Goal: Navigation & Orientation: Find specific page/section

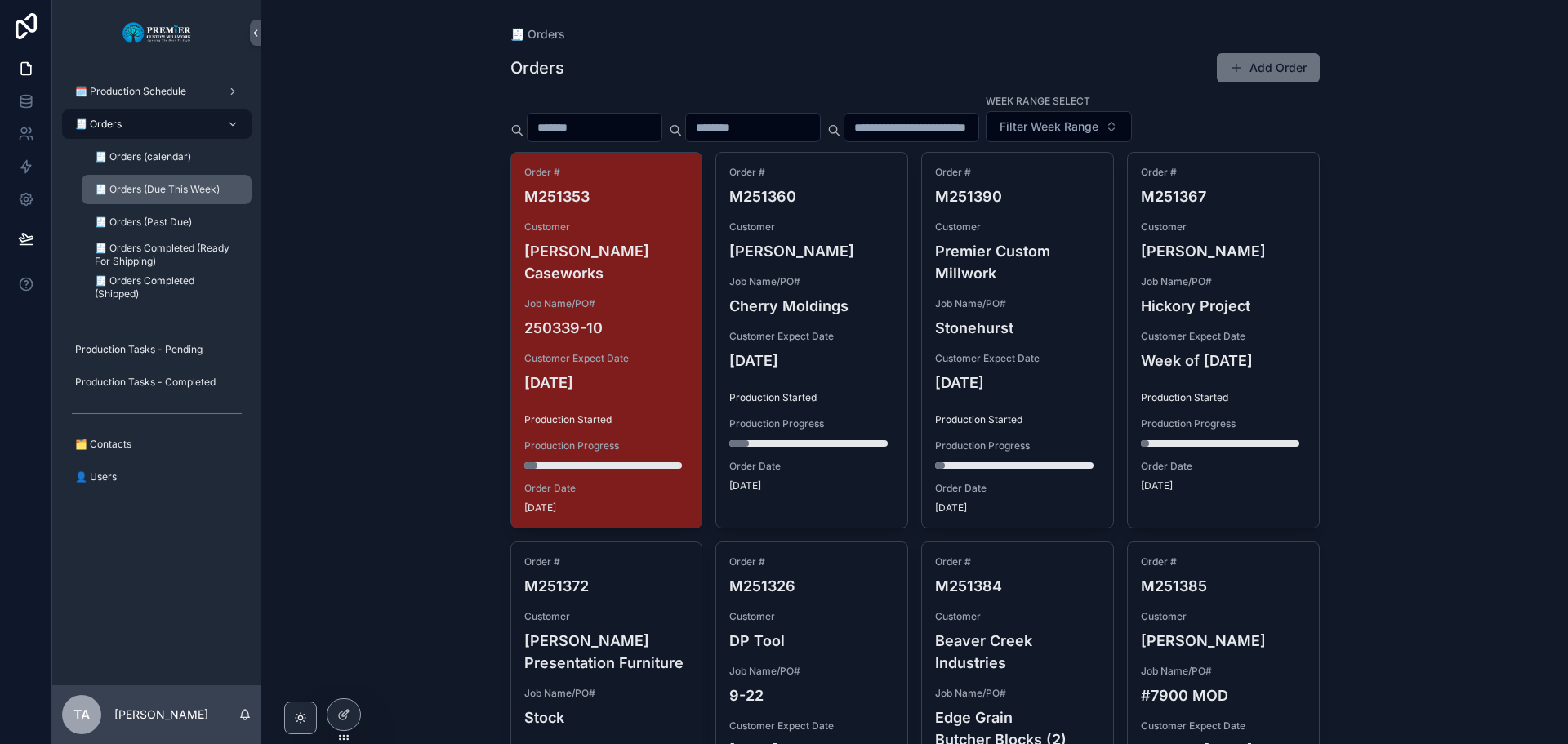
click at [183, 183] on span "🧾 Orders (Due This Week)" at bounding box center [157, 190] width 125 height 13
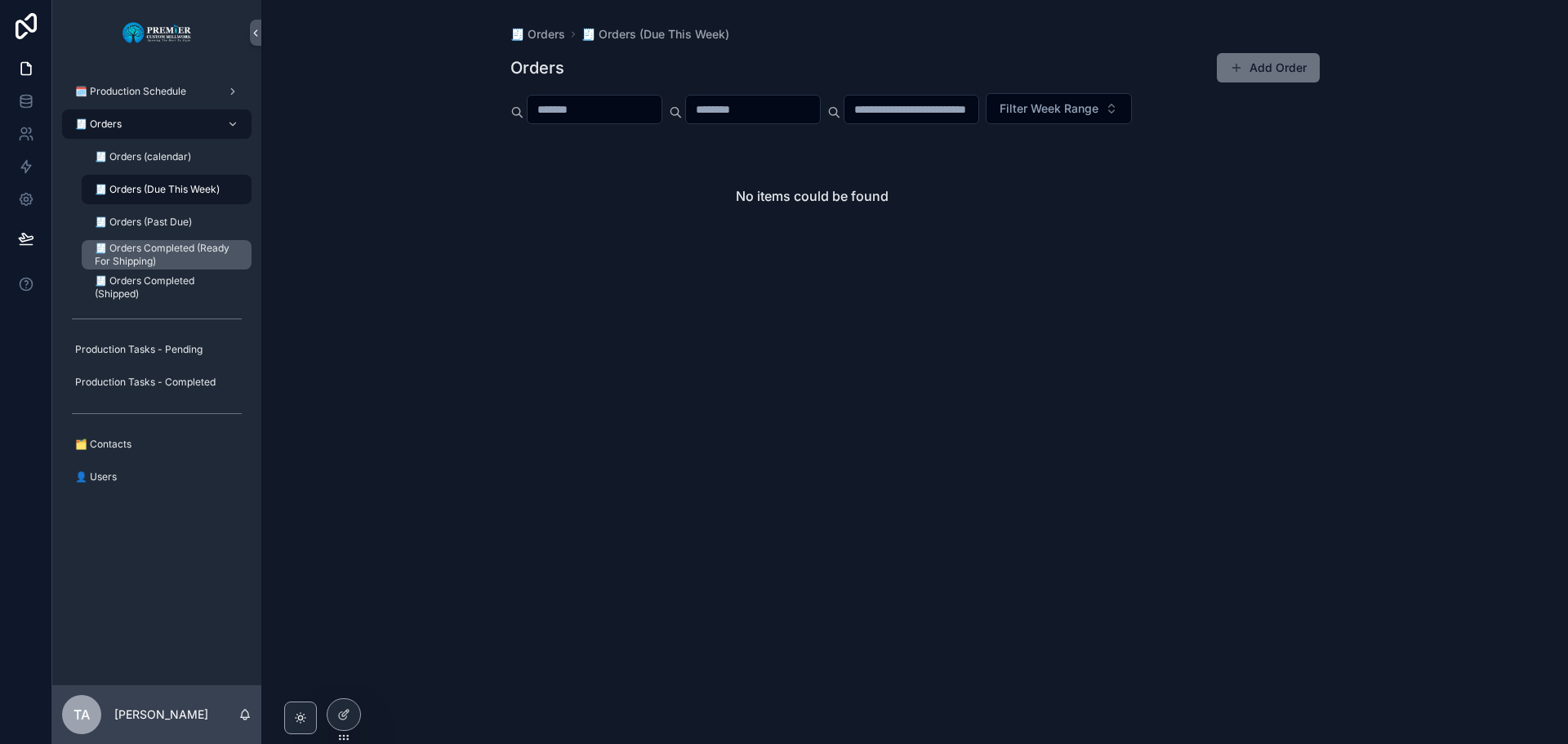
click at [137, 255] on span "🧾 Orders Completed (Ready For Shipping)" at bounding box center [165, 255] width 140 height 26
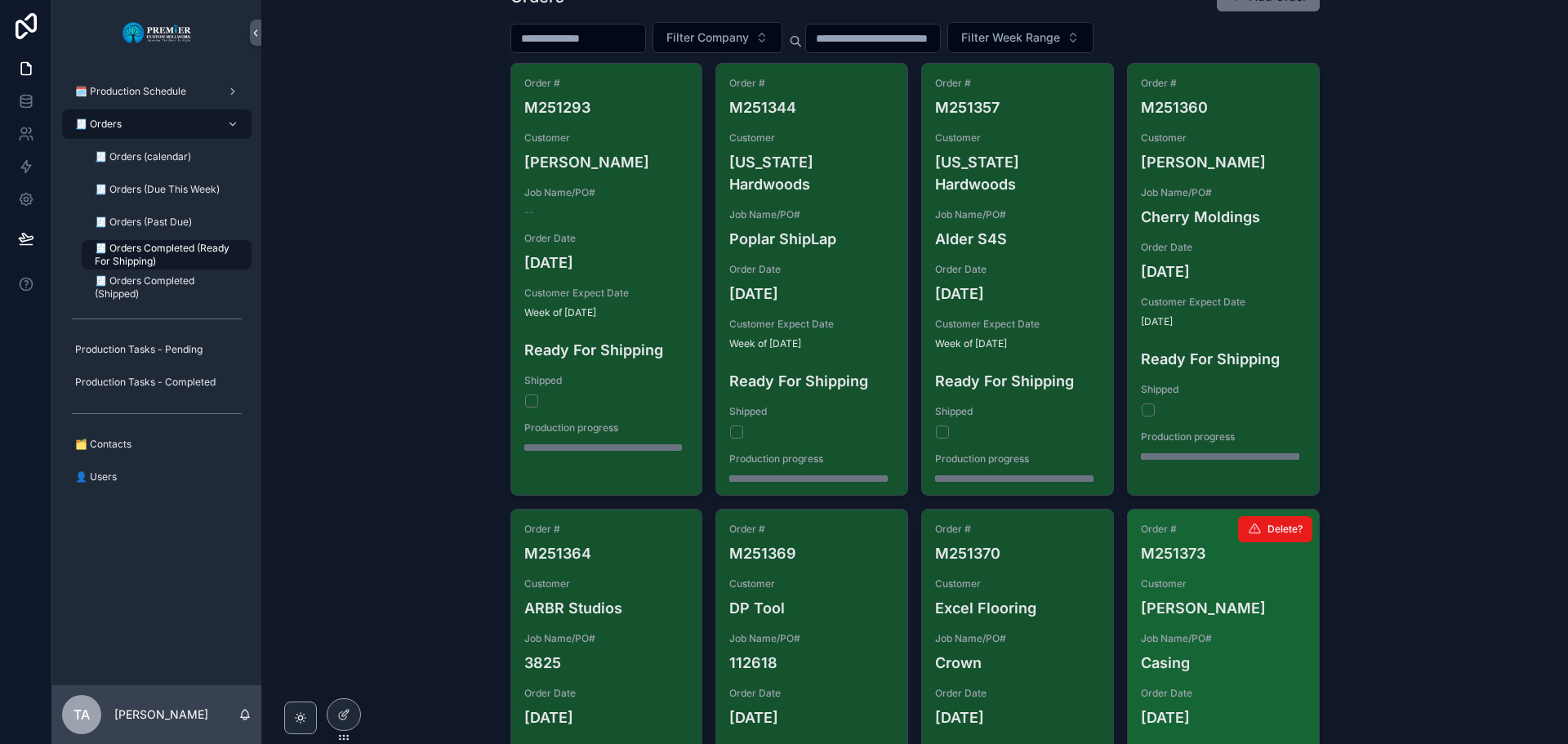
scroll to position [70, 0]
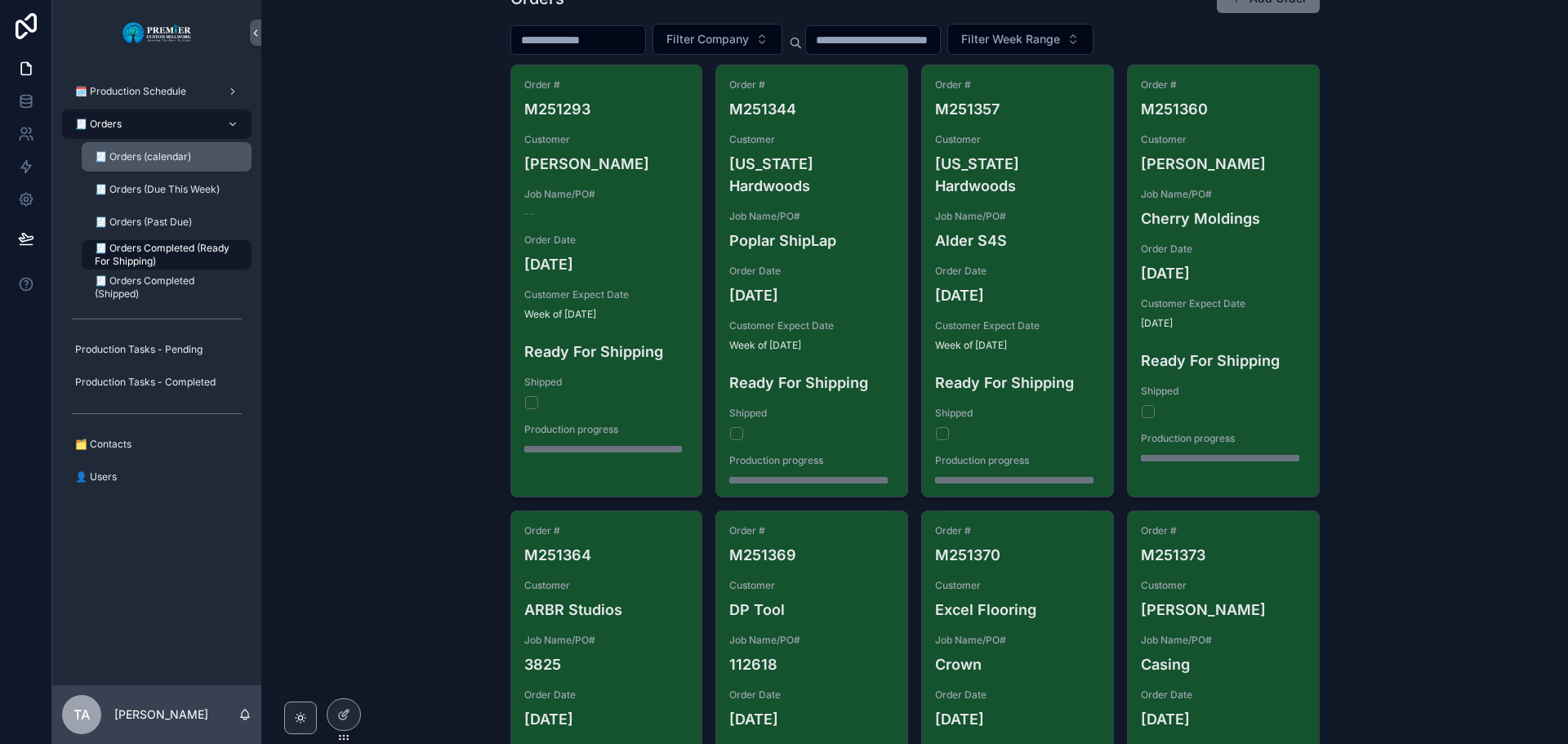
click at [120, 156] on span "🧾 Orders (calendar)" at bounding box center [143, 157] width 97 height 13
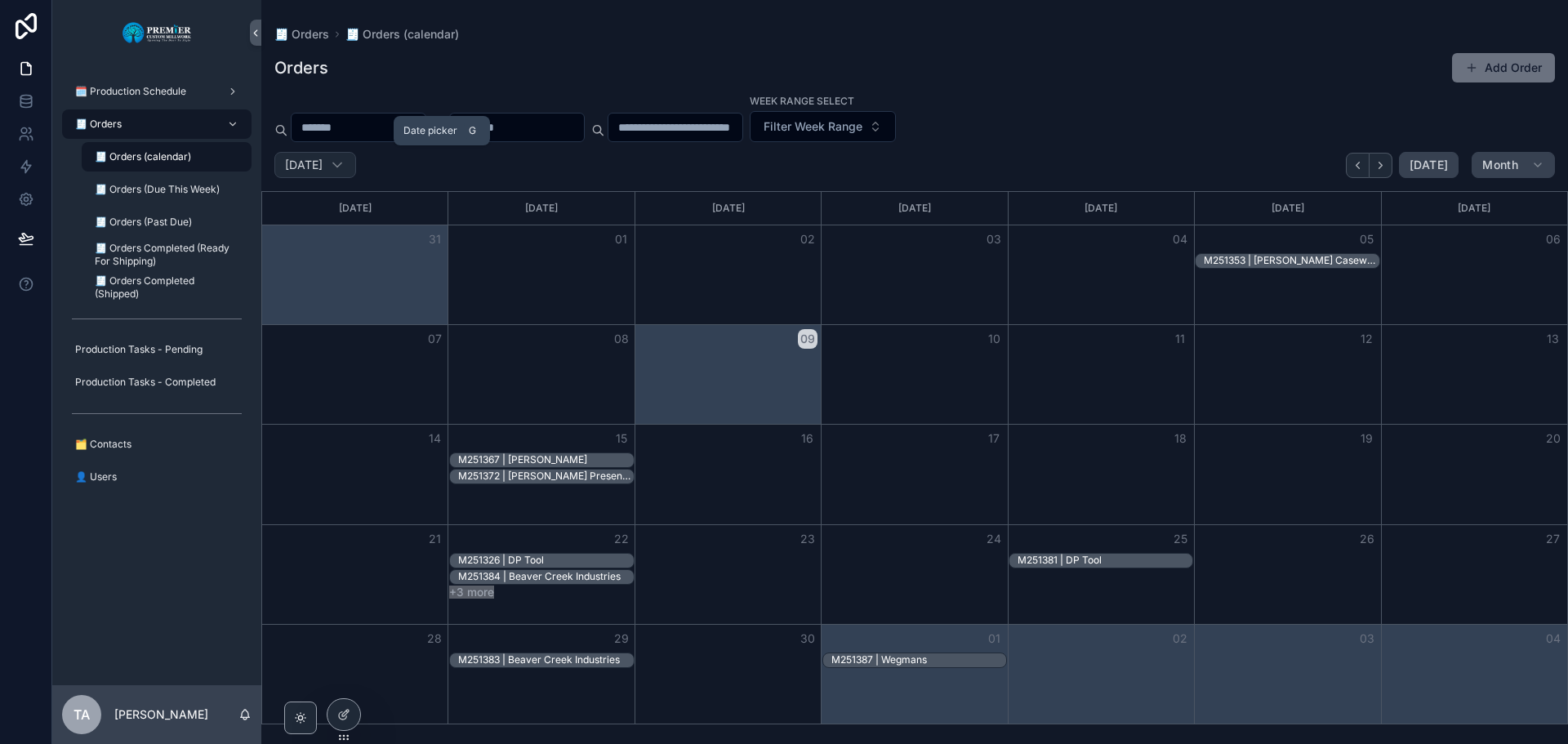
click at [345, 164] on icon "scrollable content" at bounding box center [337, 165] width 16 height 16
select select "****"
select select "*"
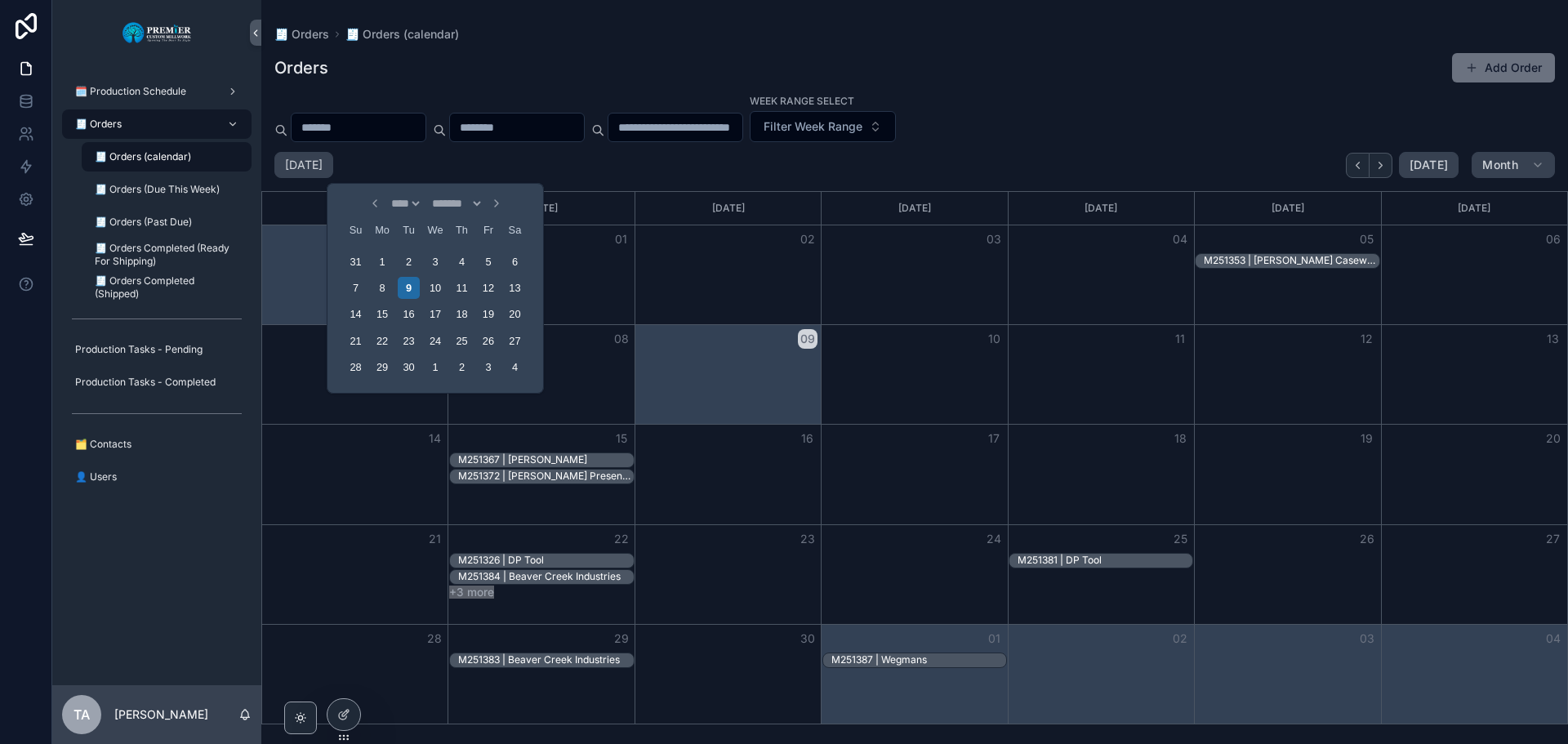
click at [497, 164] on div "[DATE] [DATE] Month" at bounding box center [914, 165] width 1307 height 26
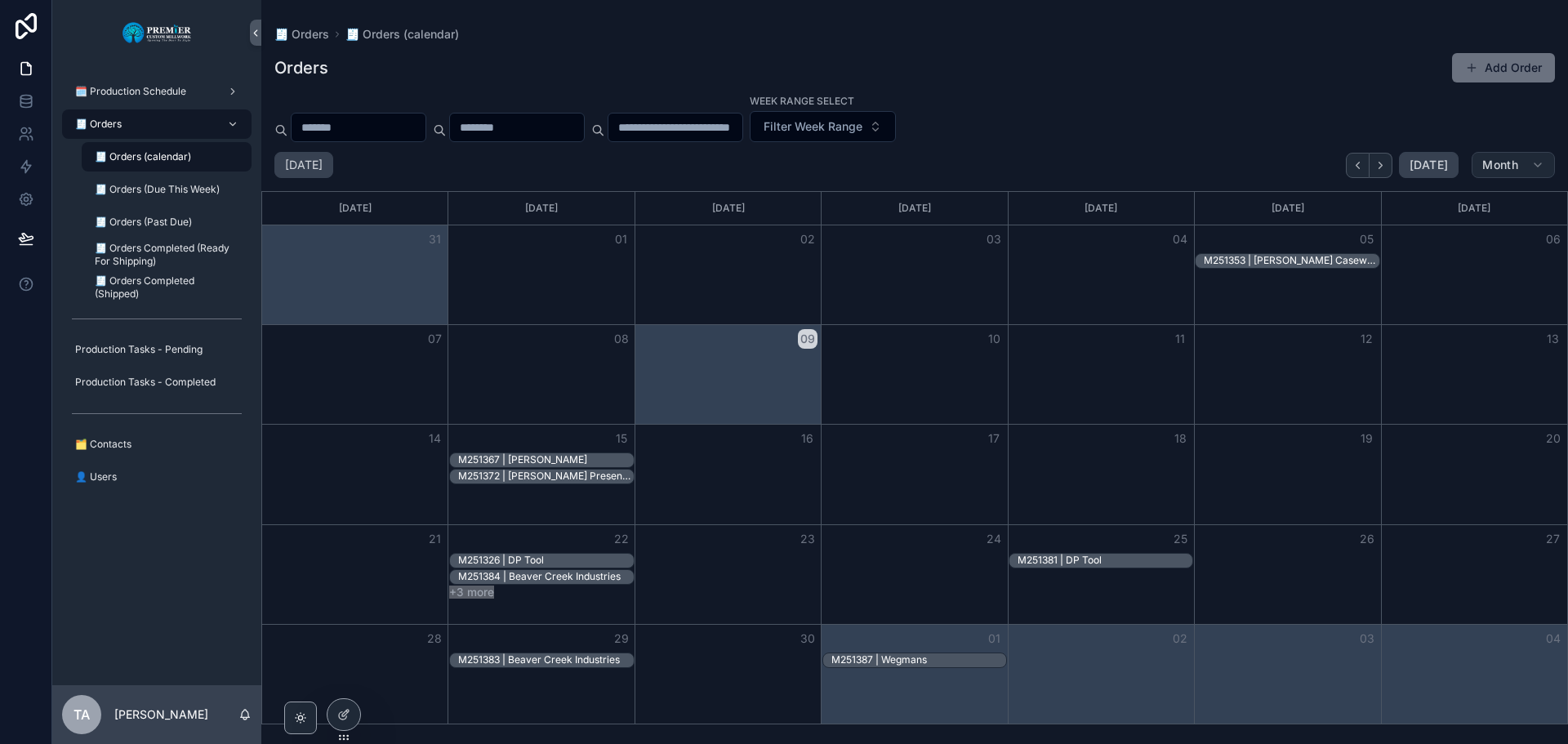
click at [1518, 160] on button "Month" at bounding box center [1513, 165] width 83 height 26
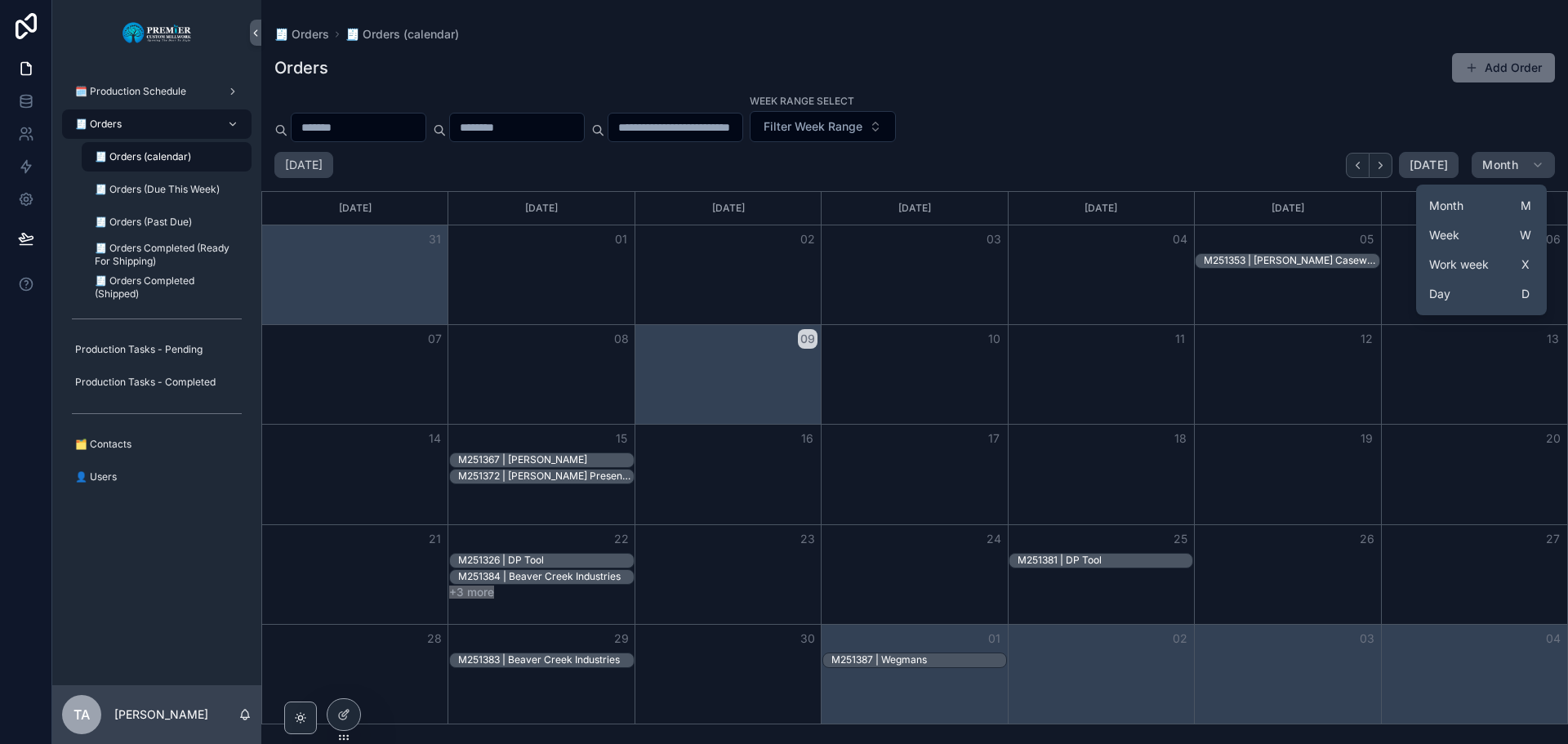
click at [1488, 124] on div "Week Range Select Filter Week Range" at bounding box center [914, 118] width 1307 height 49
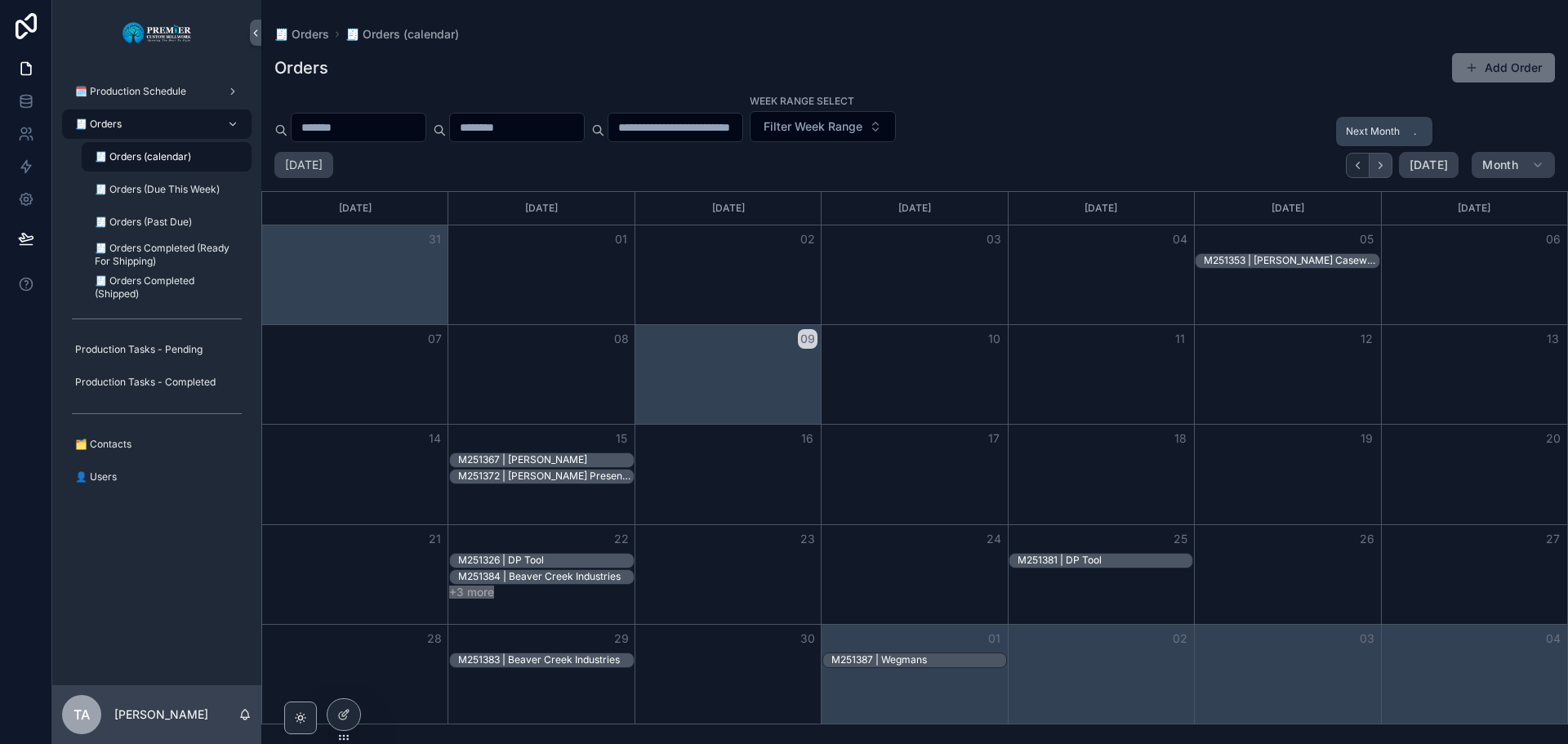
click at [1381, 168] on icon "Next" at bounding box center [1380, 165] width 13 height 13
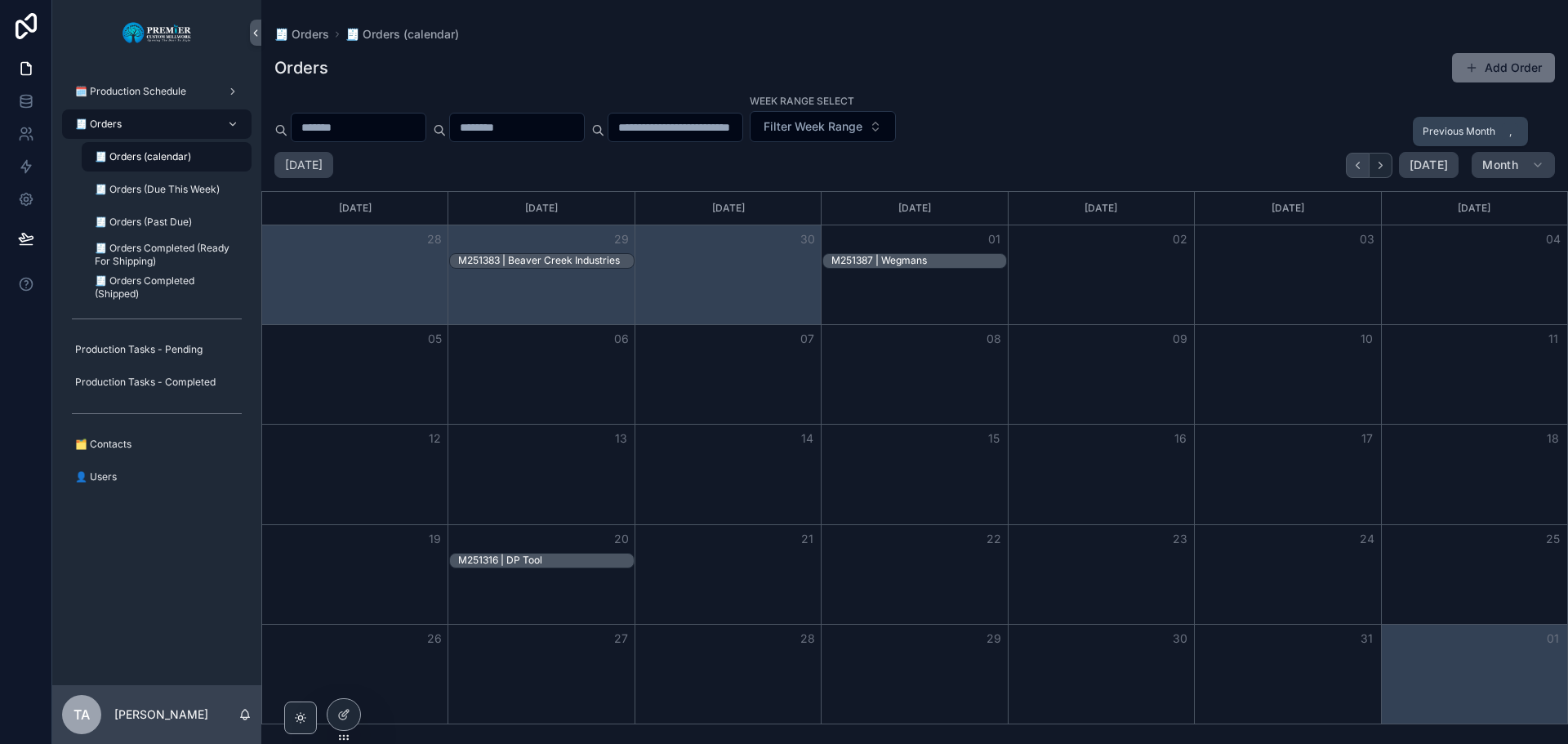
click at [1355, 168] on icon "Back" at bounding box center [1357, 165] width 13 height 13
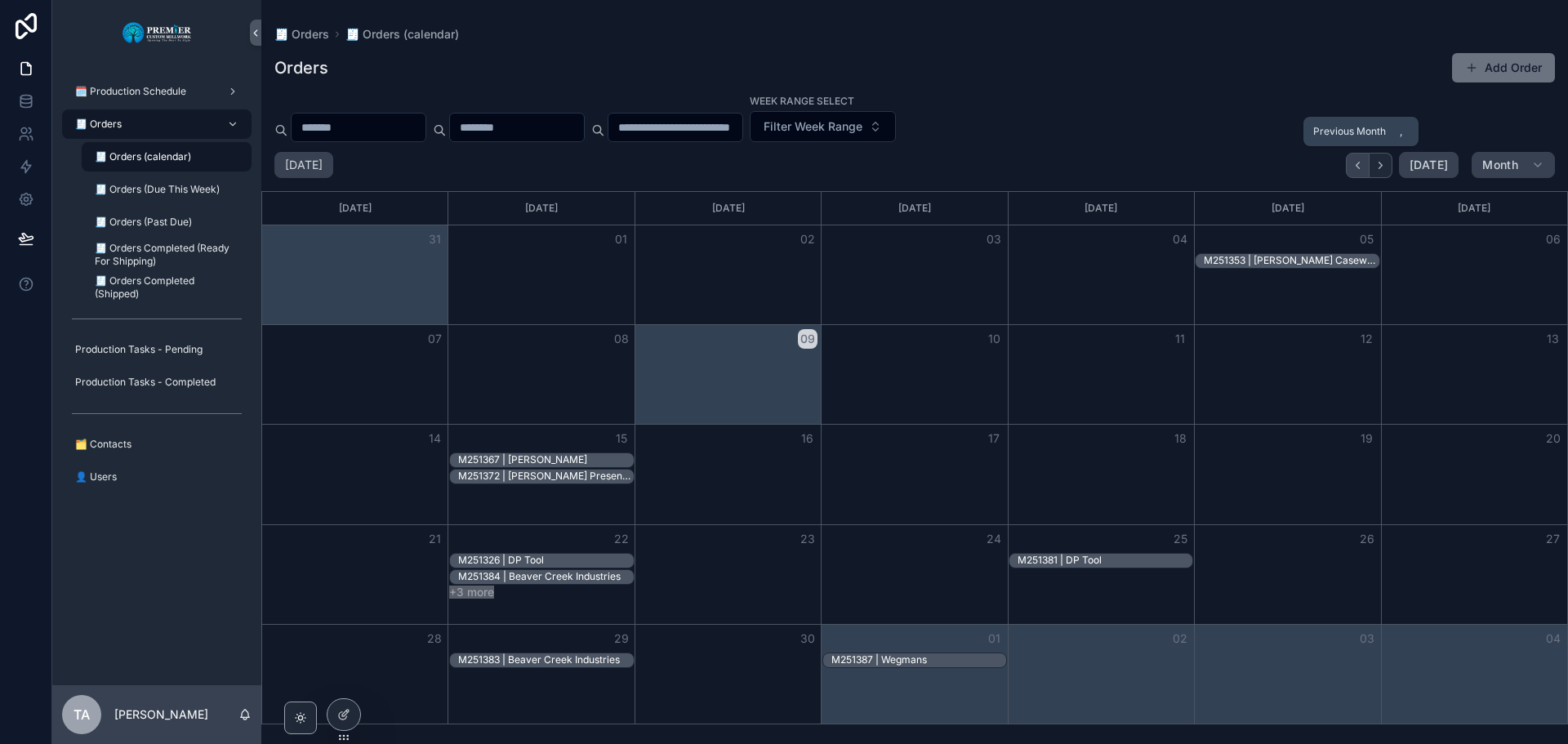
click at [1362, 166] on icon "Back" at bounding box center [1357, 165] width 13 height 13
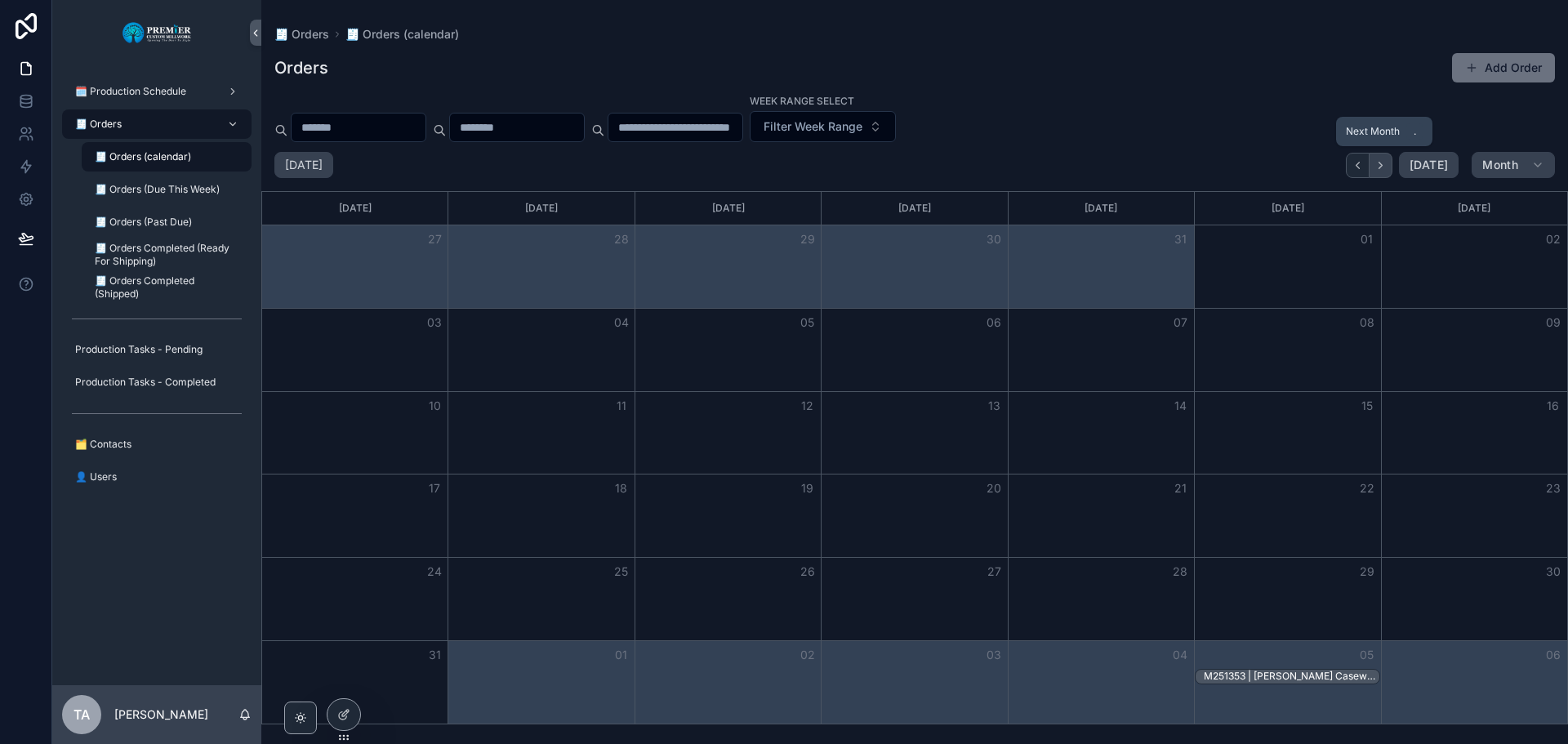
click at [1386, 166] on icon "Next" at bounding box center [1380, 165] width 13 height 13
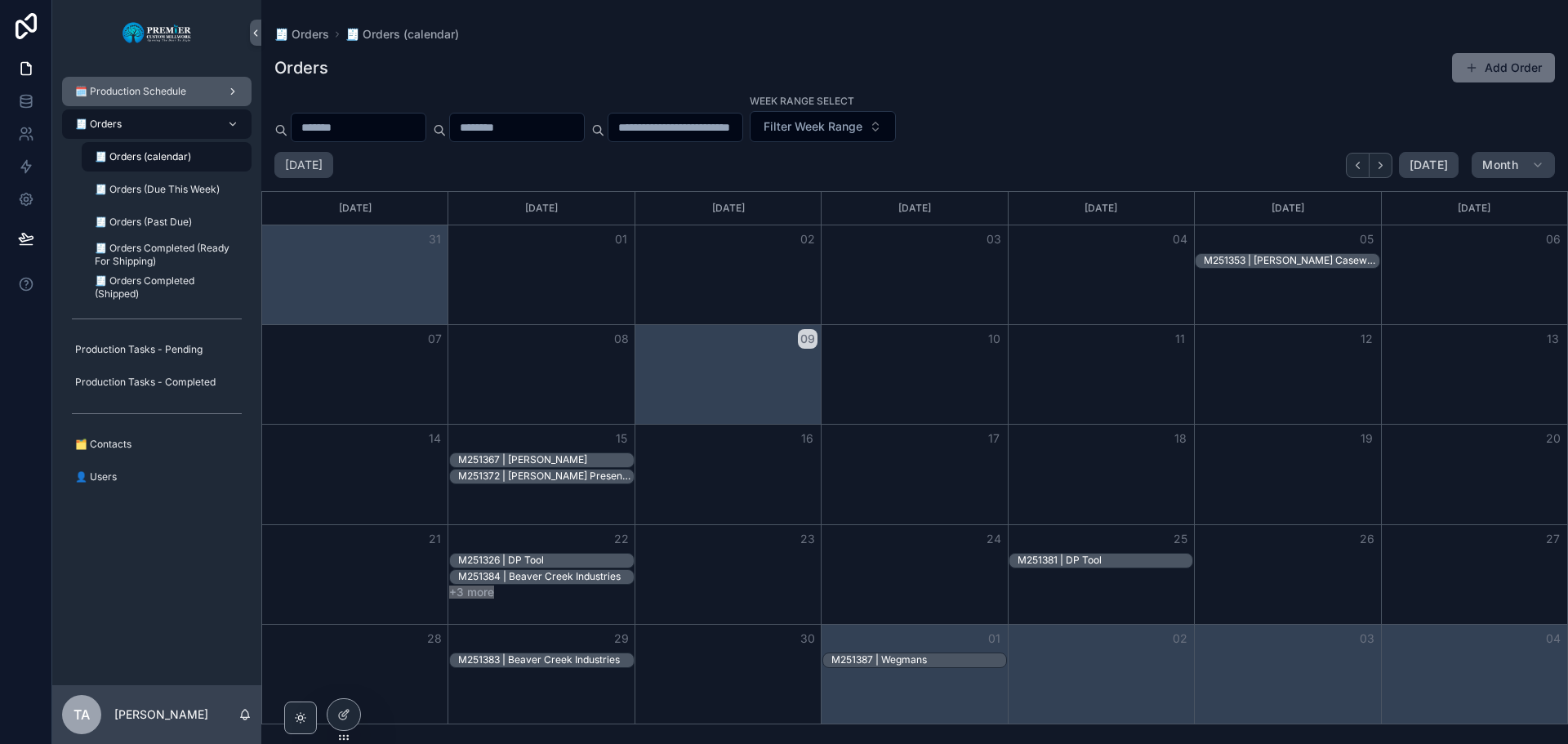
click at [184, 96] on span "🗓️ Production Schedule" at bounding box center [130, 92] width 111 height 13
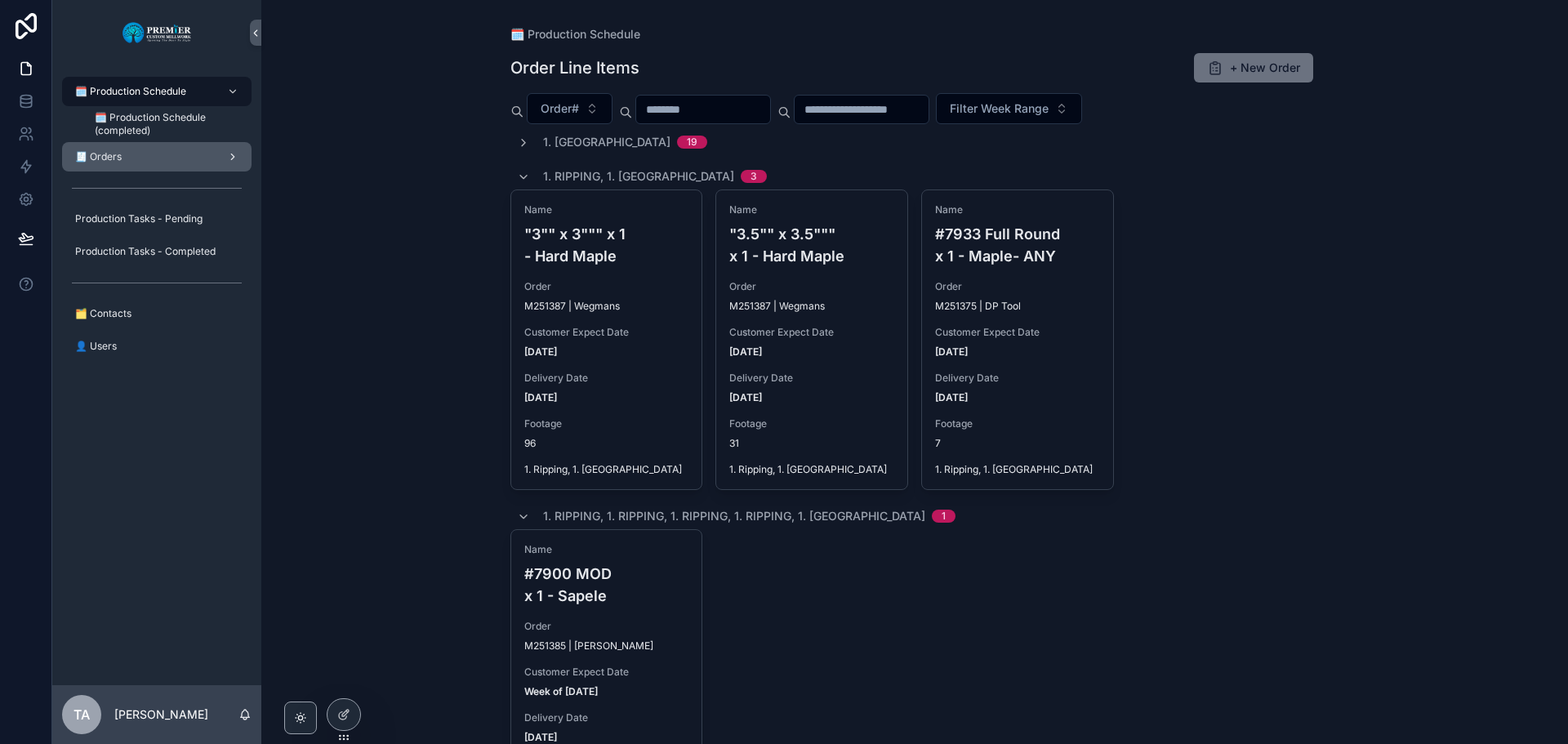
click at [135, 155] on div "🧾 Orders" at bounding box center [157, 156] width 170 height 26
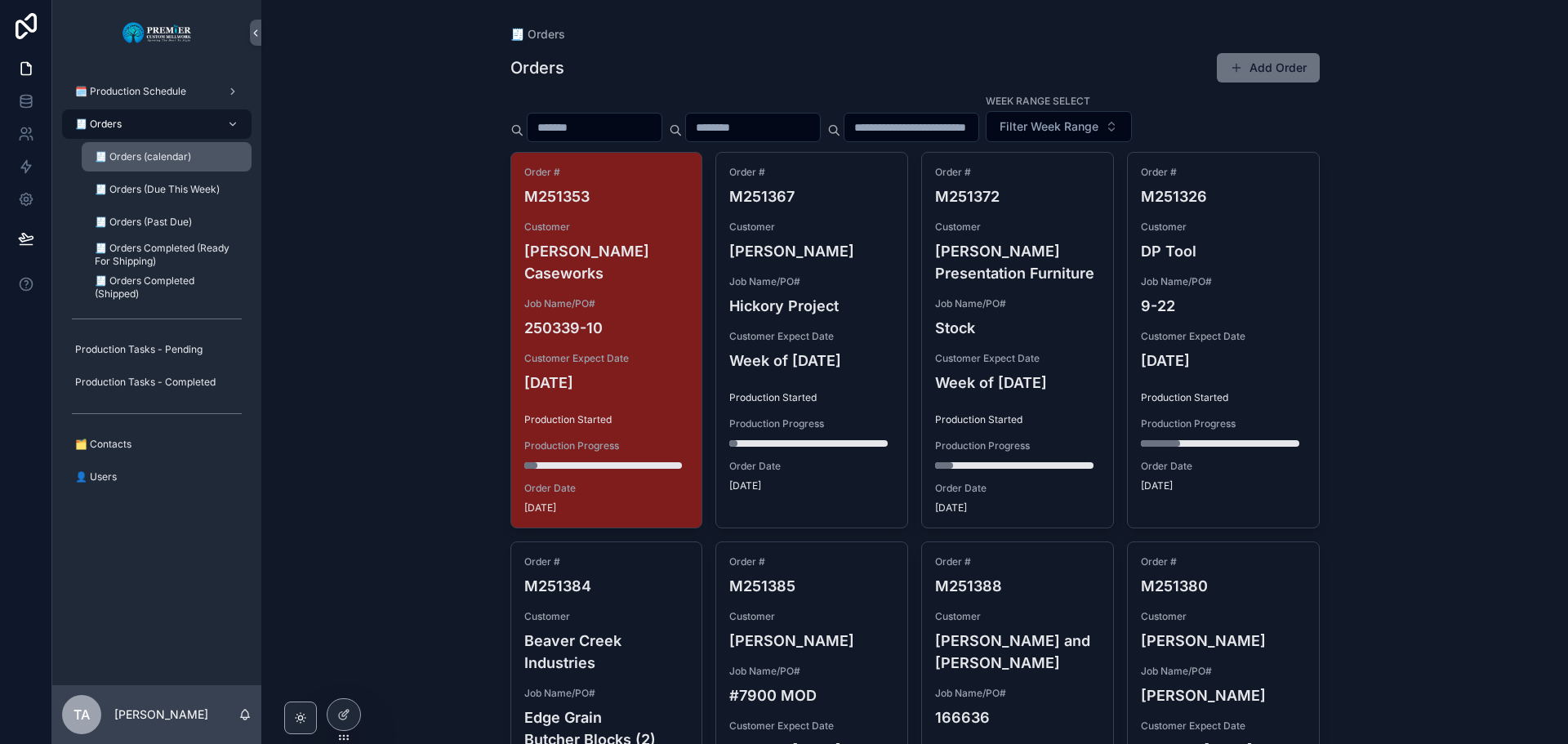
click at [201, 161] on div "🧾 Orders (calendar)" at bounding box center [166, 156] width 150 height 26
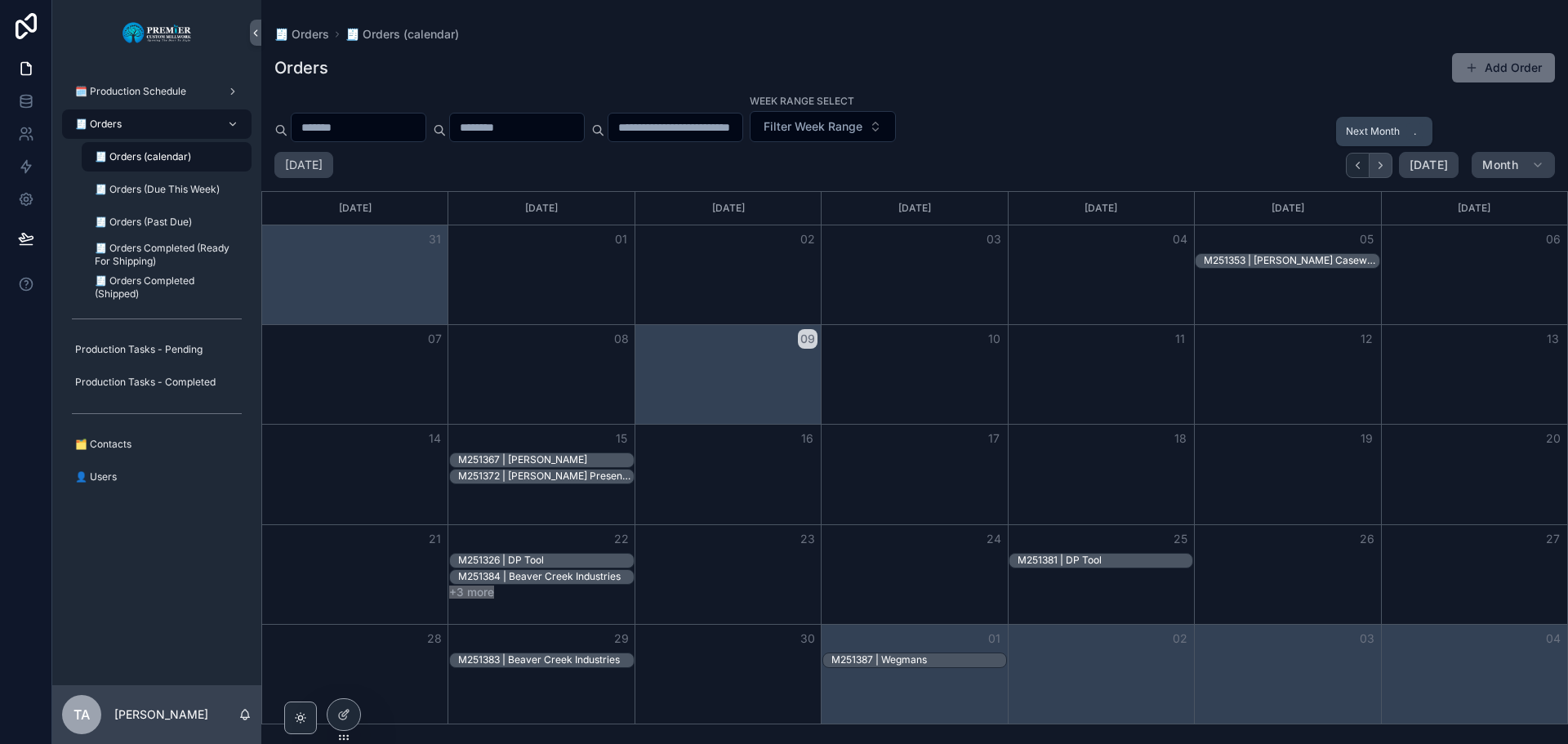
click at [1384, 160] on icon "Next" at bounding box center [1380, 165] width 13 height 13
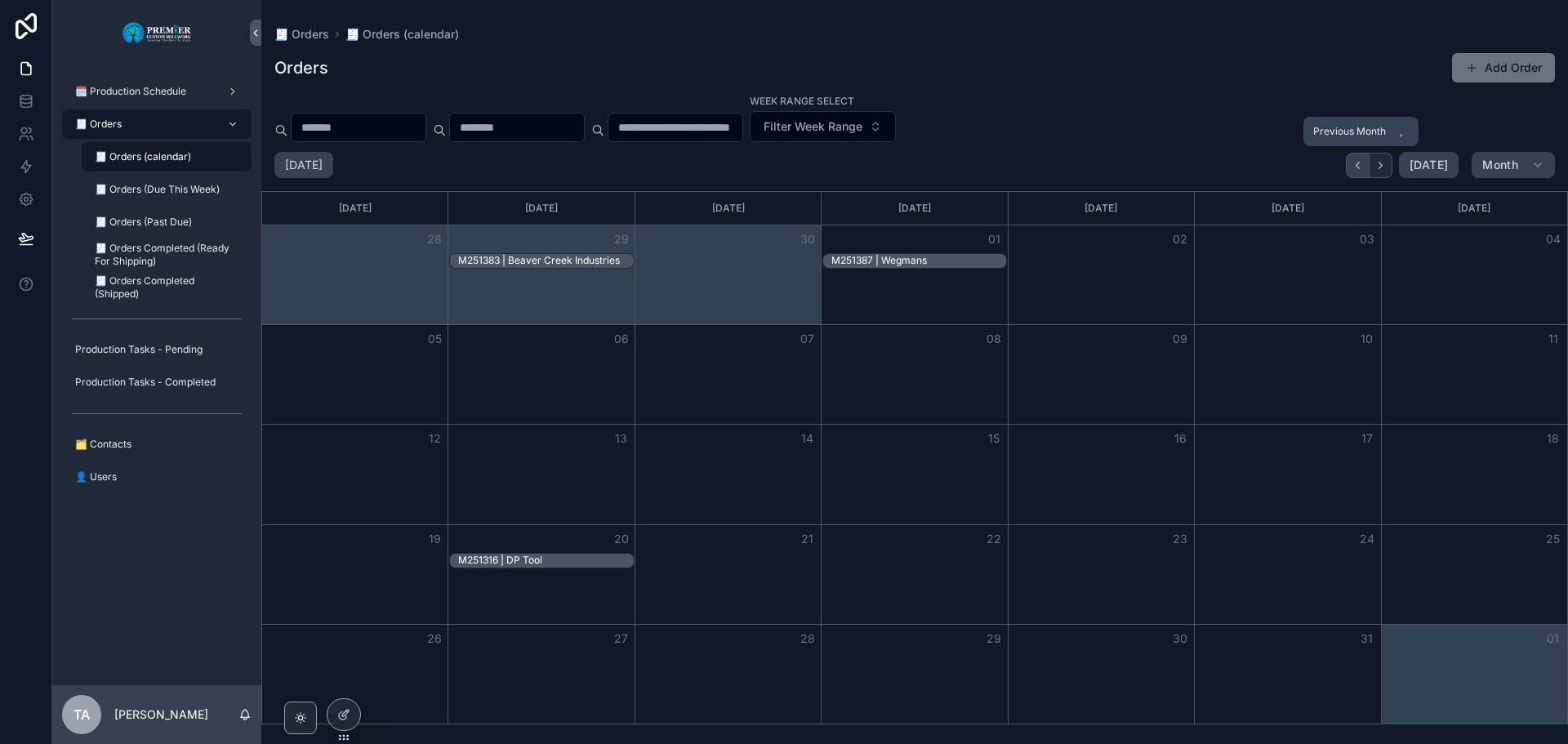
click at [1355, 165] on icon "Back" at bounding box center [1357, 165] width 13 height 13
